Goal: Browse casually

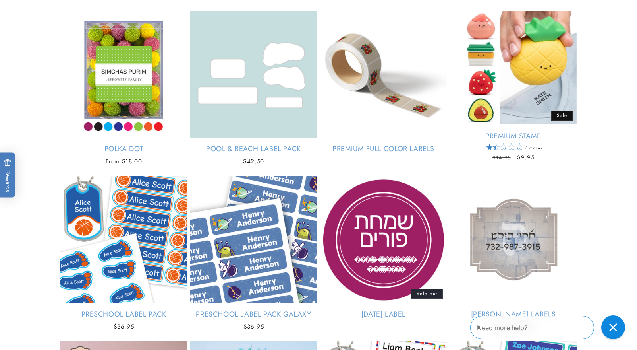
scroll to position [1709, 0]
